Goal: Transaction & Acquisition: Purchase product/service

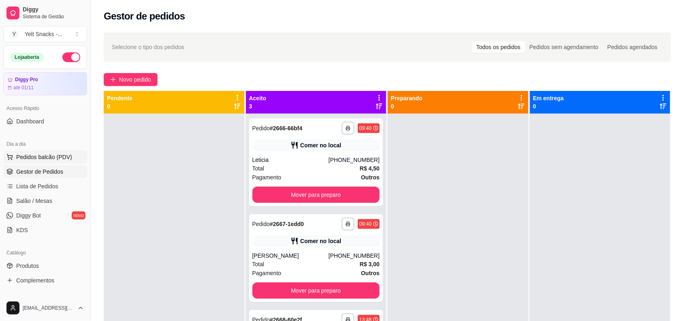
click at [40, 158] on span "Pedidos balcão (PDV)" at bounding box center [44, 157] width 56 height 8
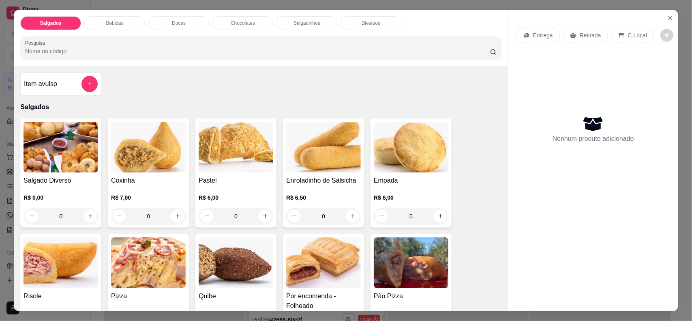
click at [621, 49] on div "Entrega Retirada C.Local" at bounding box center [593, 35] width 154 height 28
click at [628, 33] on p "C.Local" at bounding box center [637, 35] width 19 height 8
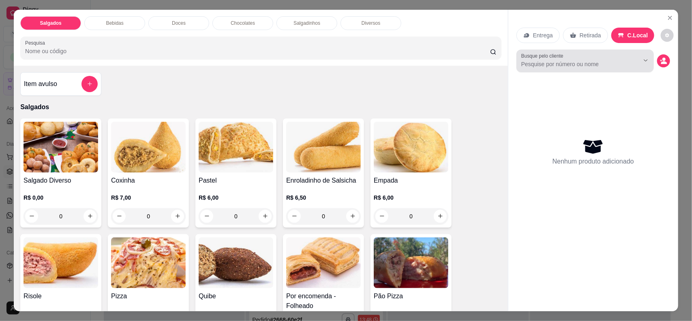
click at [580, 58] on div at bounding box center [585, 61] width 128 height 16
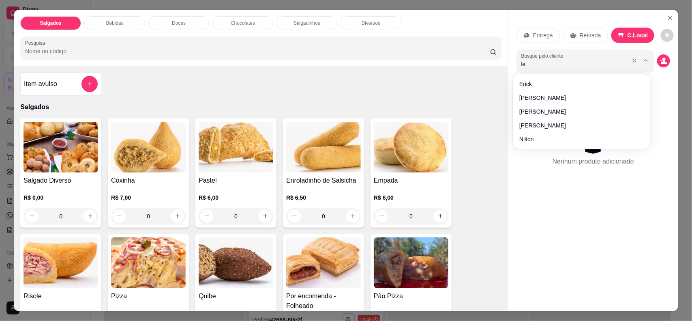
type input "let"
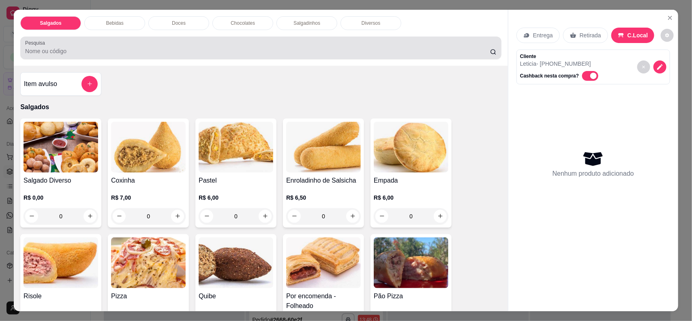
click at [384, 53] on input "Pesquisa" at bounding box center [257, 51] width 465 height 8
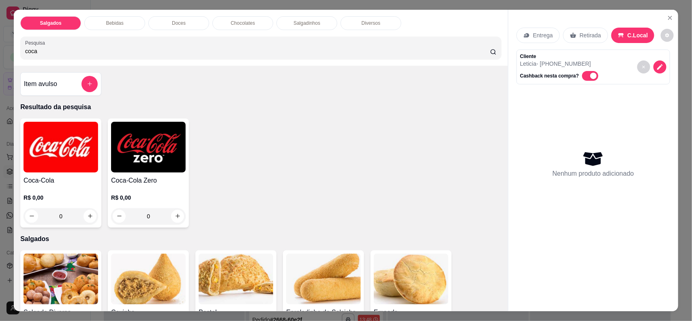
type input "coca"
click at [80, 165] on img at bounding box center [61, 147] width 75 height 51
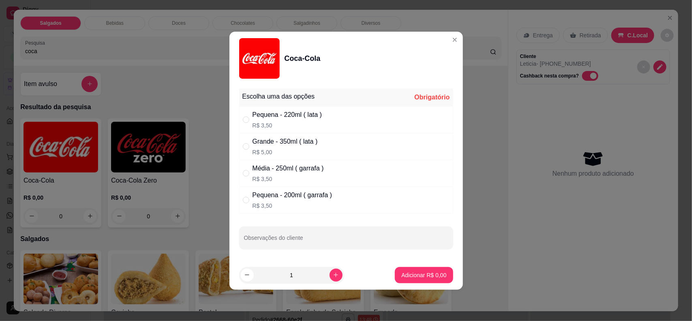
click at [318, 119] on div "Pequena - 220ml ( lata )" at bounding box center [288, 115] width 70 height 10
radio input "true"
click at [421, 276] on p "Adicionar R$ 3,50" at bounding box center [423, 275] width 45 height 8
type input "1"
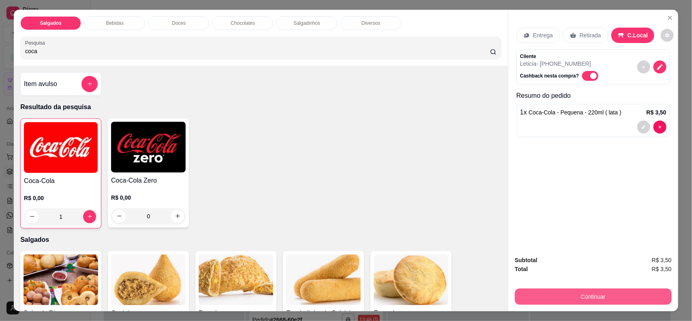
click at [553, 295] on button "Continuar" at bounding box center [593, 296] width 157 height 16
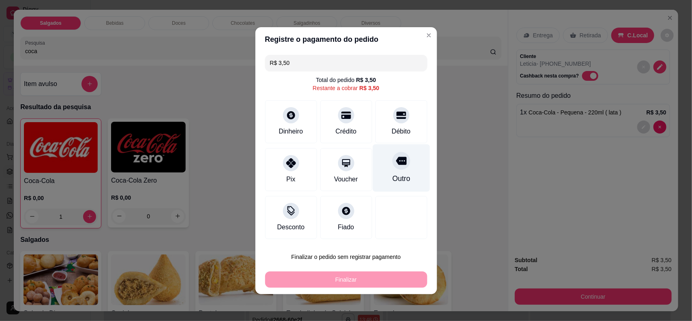
click at [374, 178] on div "Outro" at bounding box center [401, 167] width 57 height 47
type input "R$ 0,00"
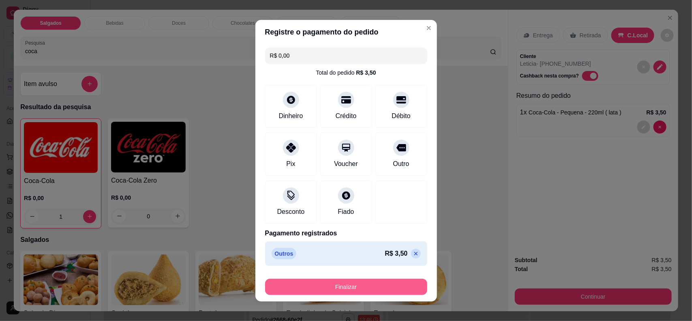
click at [387, 280] on button "Finalizar" at bounding box center [346, 286] width 162 height 16
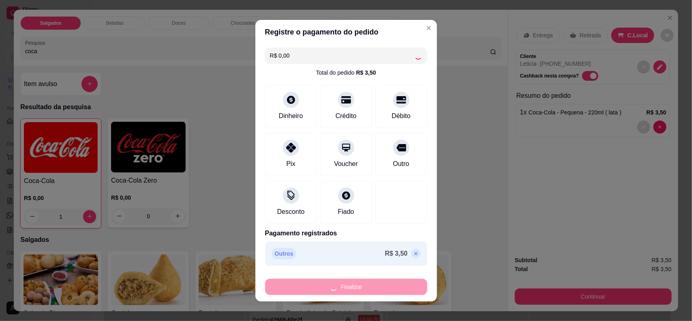
type input "0"
type input "-R$ 3,50"
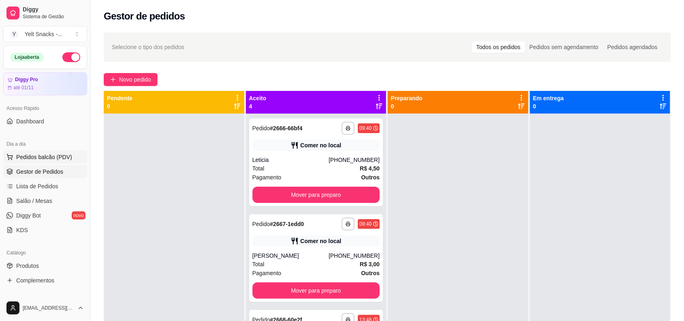
click at [45, 154] on span "Pedidos balcão (PDV)" at bounding box center [44, 157] width 56 height 8
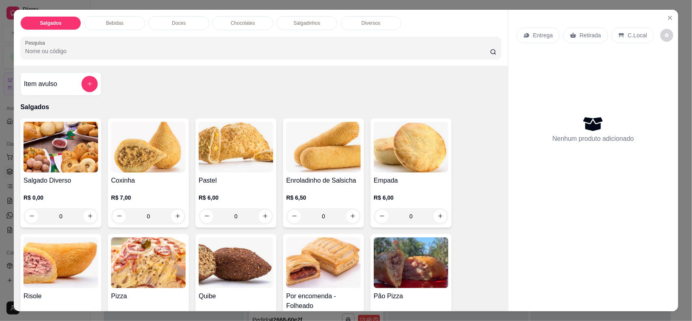
click at [628, 36] on p "C.Local" at bounding box center [637, 35] width 19 height 8
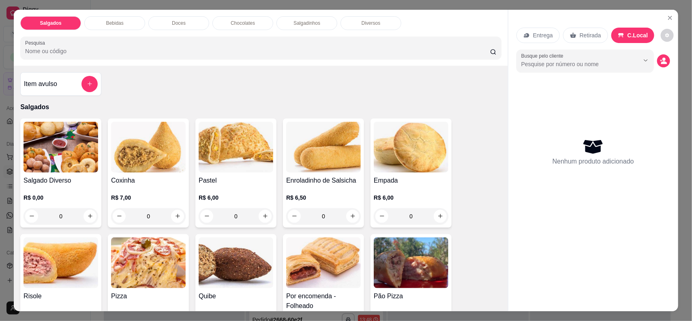
click at [563, 75] on div "Nenhum produto adicionado" at bounding box center [593, 151] width 154 height 159
click at [571, 58] on div at bounding box center [585, 61] width 128 height 16
click at [668, 19] on icon "Close" at bounding box center [670, 18] width 6 height 6
click at [666, 23] on button "Close" at bounding box center [670, 17] width 13 height 13
